Goal: Information Seeking & Learning: Learn about a topic

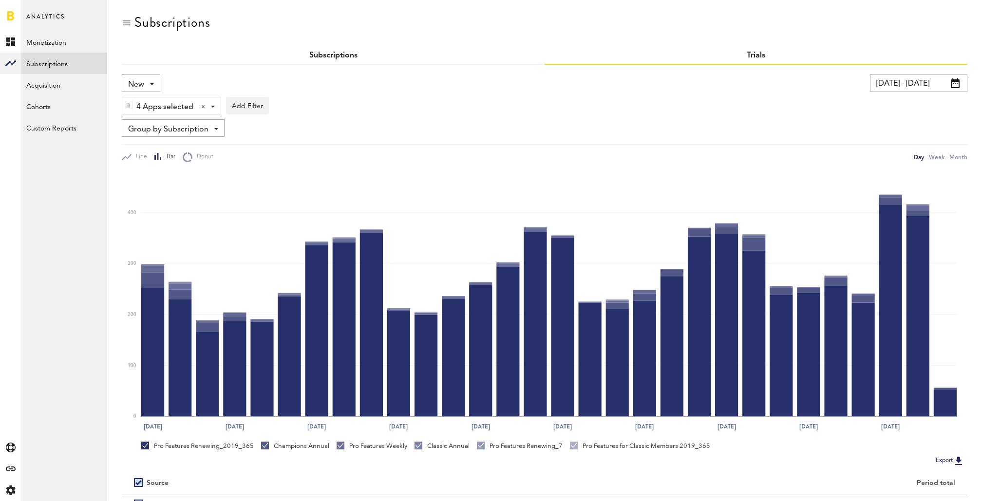
click at [310, 55] on link "Subscriptions" at bounding box center [333, 56] width 48 height 8
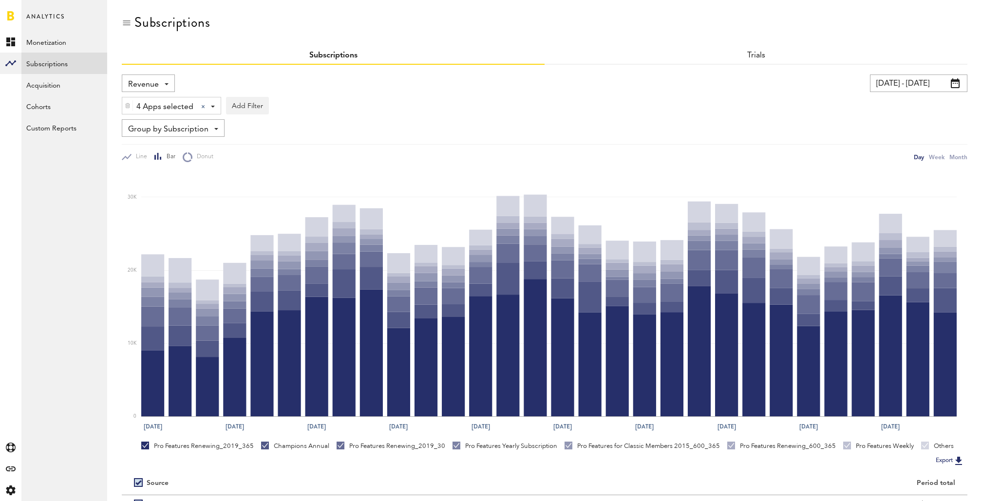
click at [153, 82] on span "Revenue" at bounding box center [143, 84] width 31 height 17
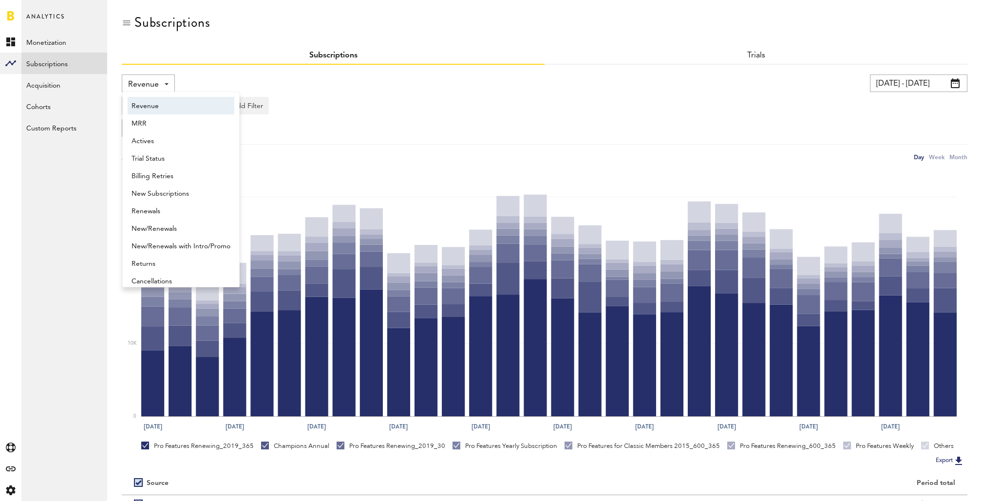
scroll to position [5, 0]
click at [165, 190] on span "New Subscriptions" at bounding box center [180, 189] width 99 height 17
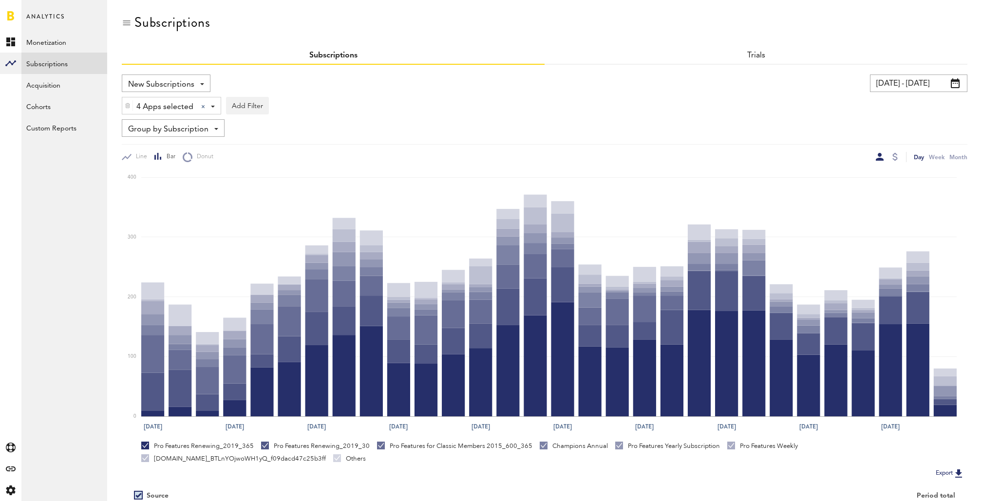
click at [205, 134] on span "Group by Subscription" at bounding box center [168, 129] width 80 height 17
click at [198, 150] on span "Group by Platform" at bounding box center [180, 151] width 98 height 17
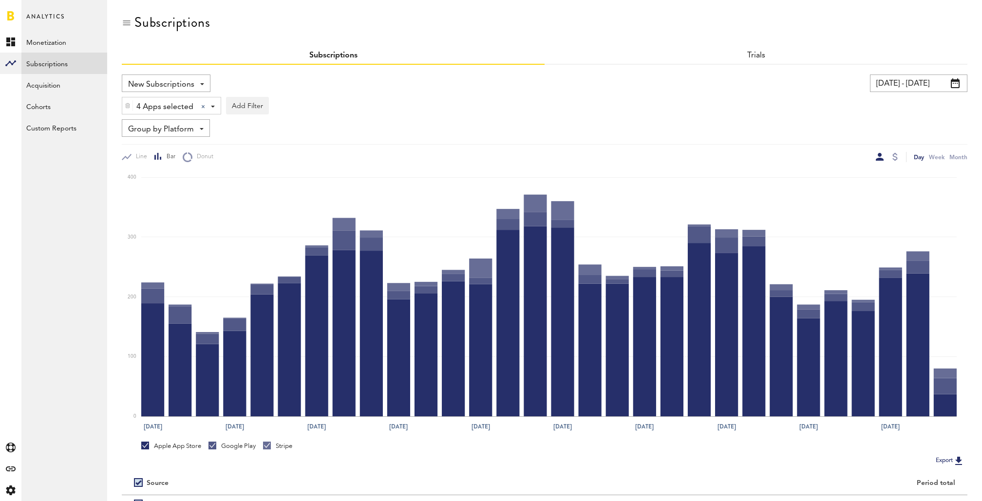
click at [925, 83] on input "08/02/25 - 08/31/25" at bounding box center [918, 84] width 97 height 18
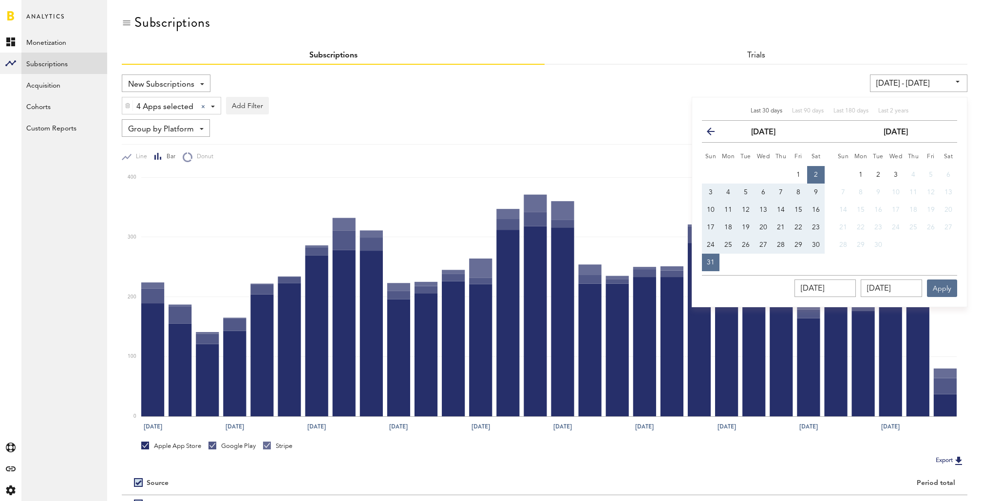
click at [769, 110] on span "Last 30 days" at bounding box center [767, 111] width 32 height 6
type input "[DATE] - [DATE]"
type input "[DATE]"
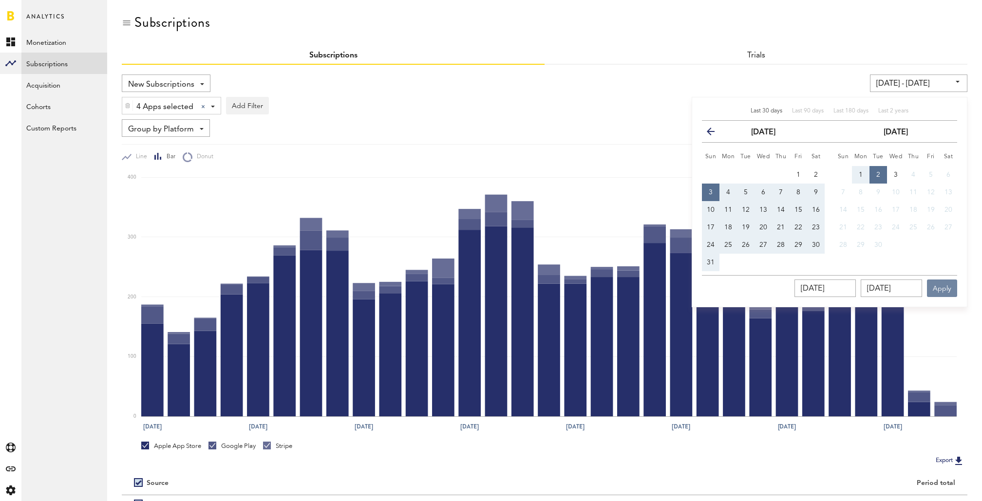
click at [944, 295] on button "Apply" at bounding box center [942, 289] width 30 height 18
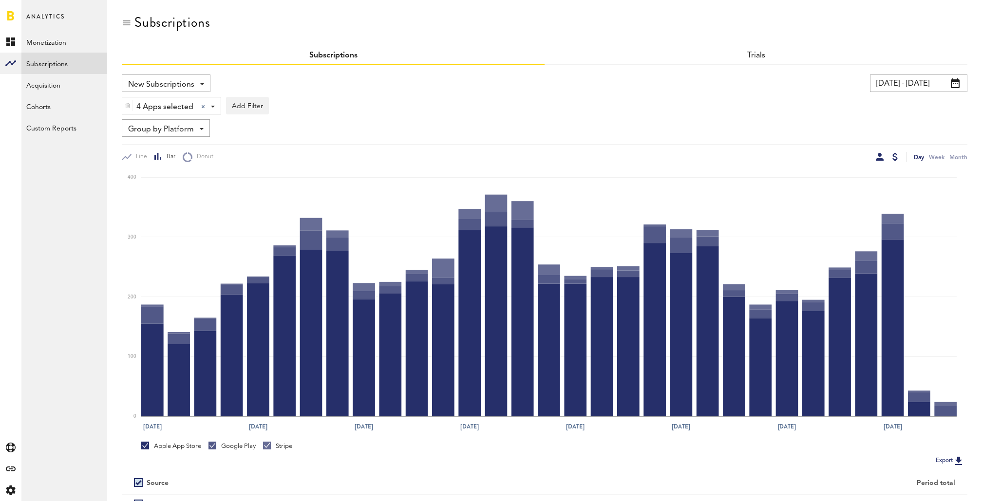
click at [893, 155] on div at bounding box center [894, 157] width 5 height 8
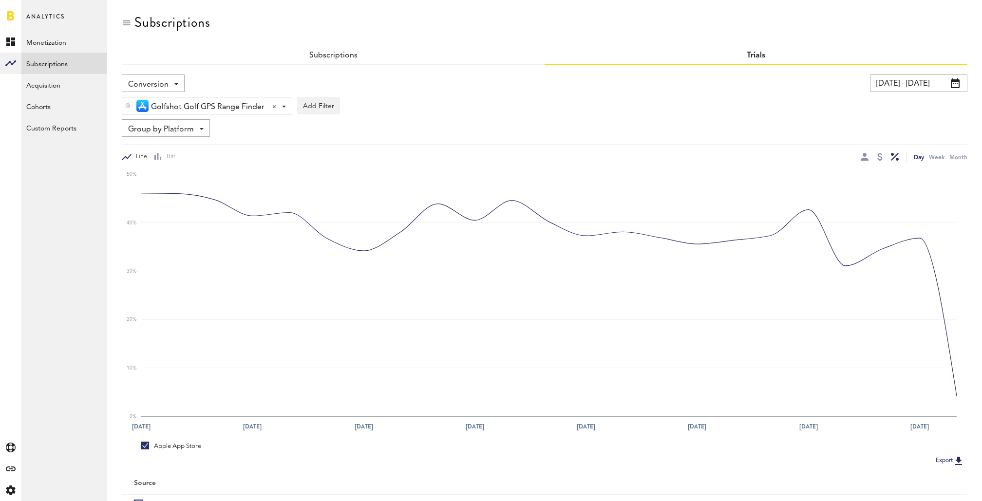
click at [928, 89] on input "[DATE] - [DATE]" at bounding box center [918, 84] width 97 height 18
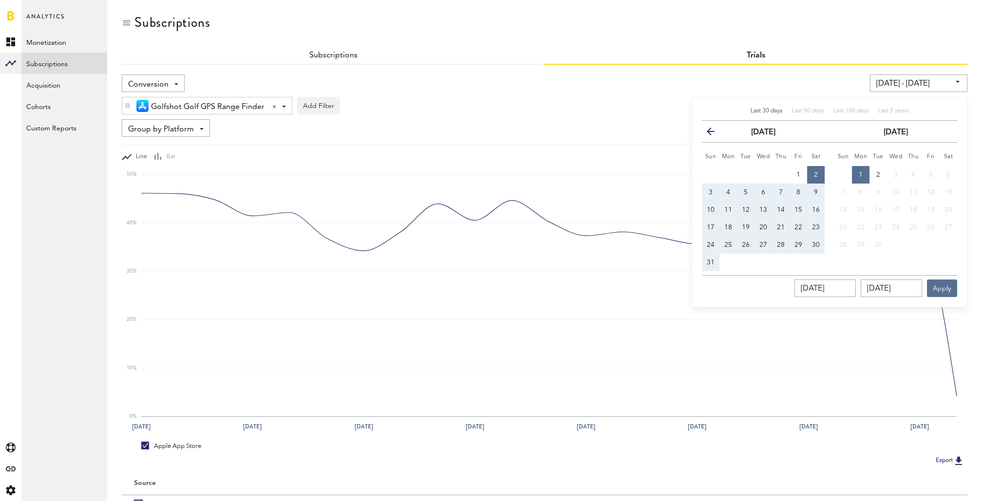
click at [777, 111] on span "Last 30 days" at bounding box center [767, 111] width 32 height 6
type input "[DATE] - [DATE]"
type input "[DATE]"
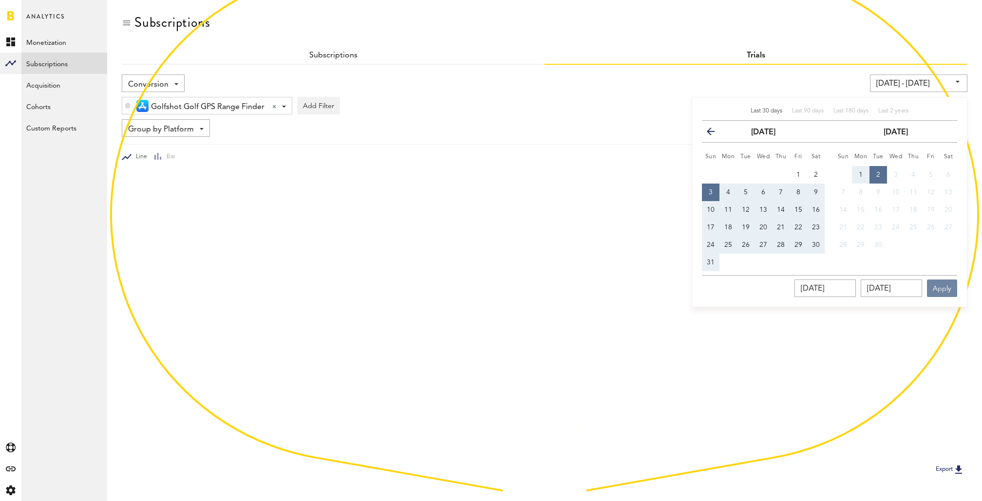
click at [937, 284] on button "Apply" at bounding box center [942, 289] width 30 height 18
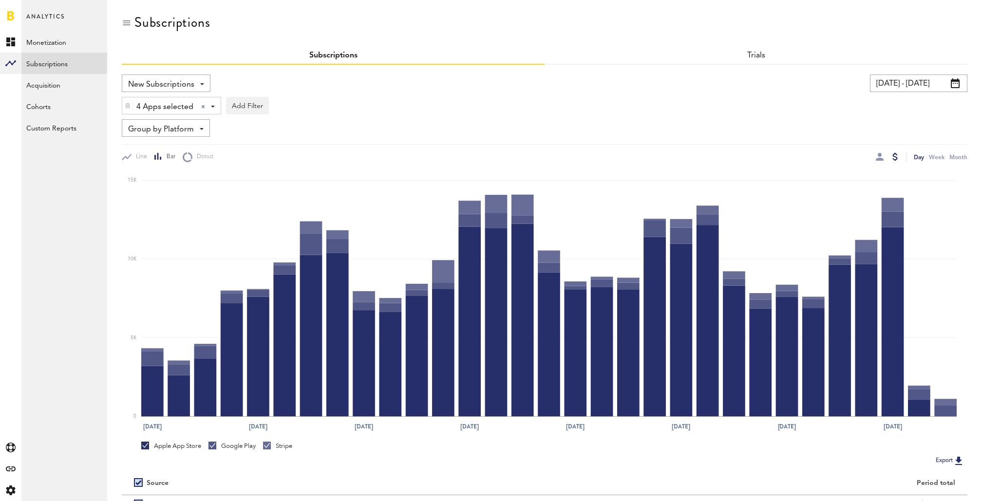
click at [197, 80] on div "New Subscriptions Revenue MRR Actives Trial Status Billing Retries New Subscrip…" at bounding box center [166, 84] width 89 height 18
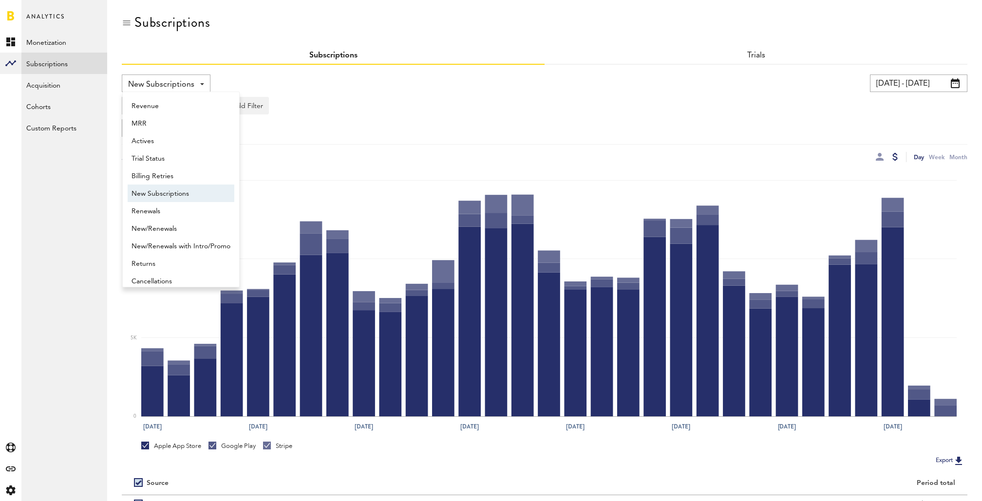
scroll to position [8, 0]
click at [191, 202] on span "Renewals" at bounding box center [180, 203] width 99 height 17
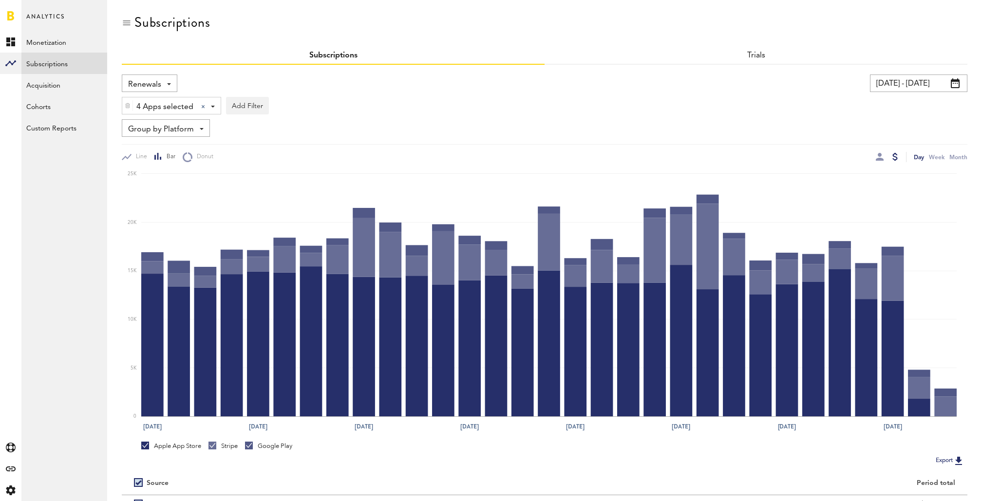
click at [200, 131] on div "Group by Platform Group by Platform Group by App Group by Subscription Group by…" at bounding box center [166, 128] width 88 height 18
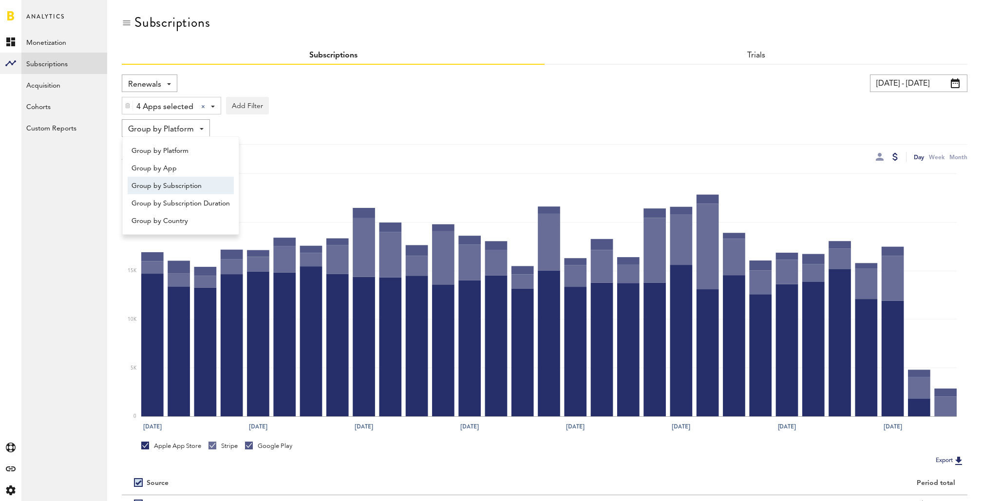
click at [198, 184] on span "Group by Subscription" at bounding box center [180, 186] width 98 height 17
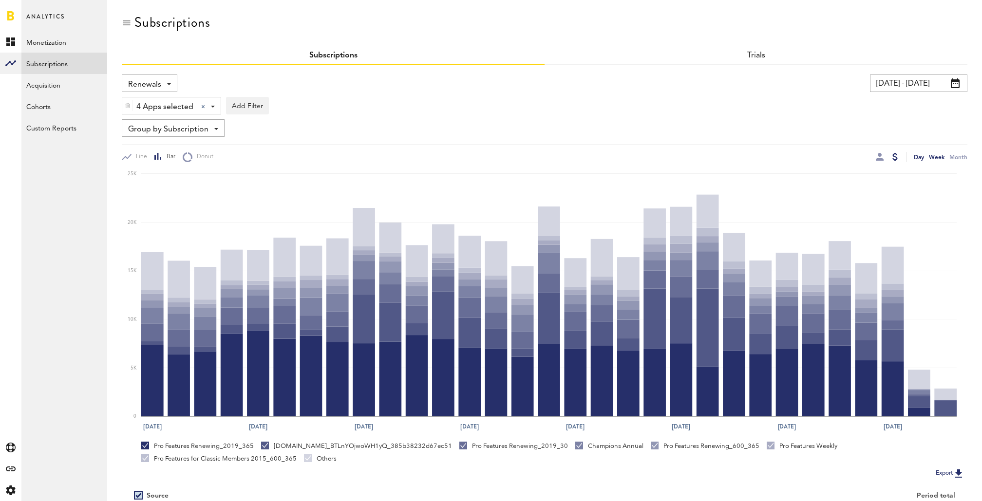
click at [935, 156] on div "Week" at bounding box center [937, 157] width 16 height 10
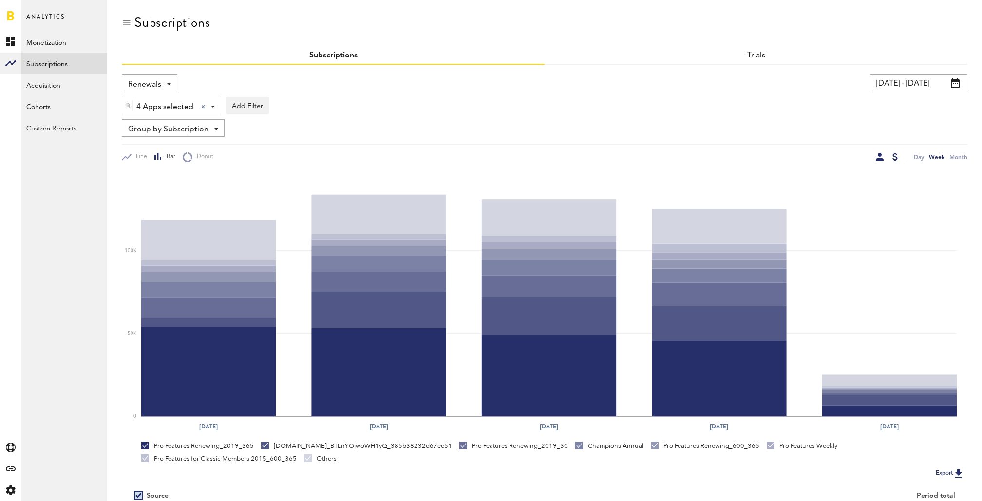
click at [878, 156] on div at bounding box center [880, 157] width 8 height 8
